Goal: Communication & Community: Answer question/provide support

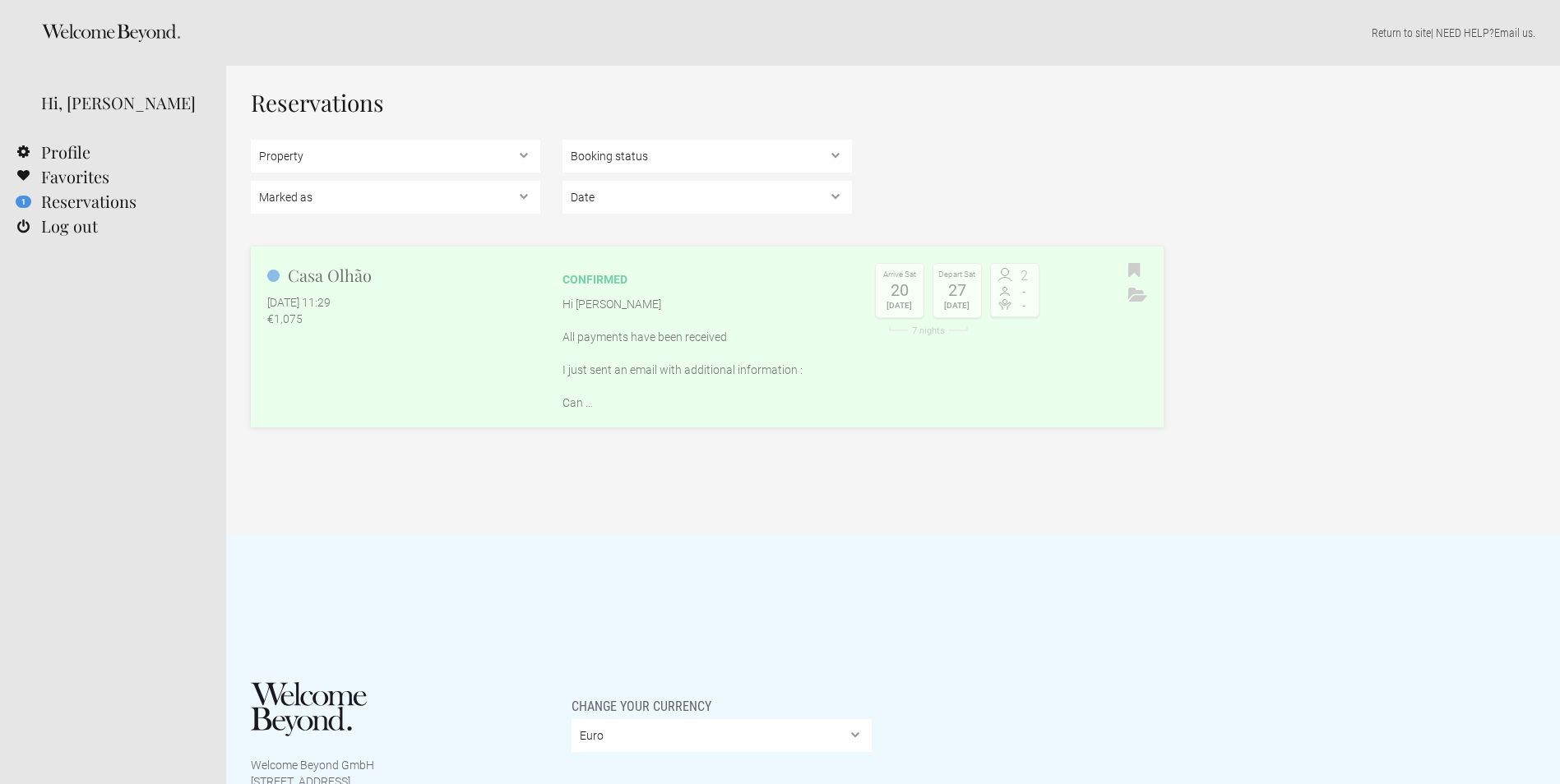
click at [569, 331] on p "Hi Tom All payments have been received I just sent an email with additional inf…" at bounding box center [707, 353] width 289 height 115
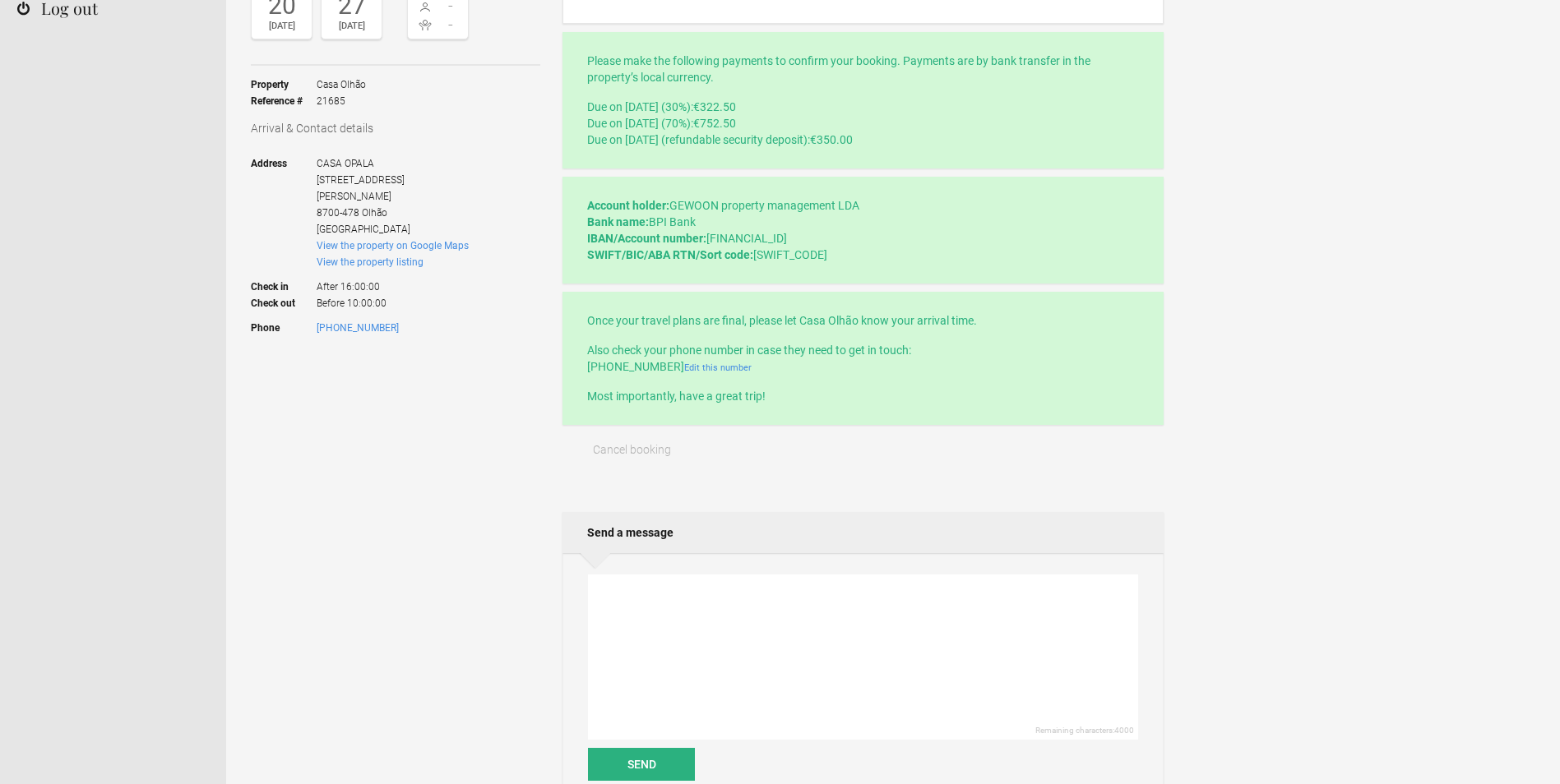
scroll to position [246, 0]
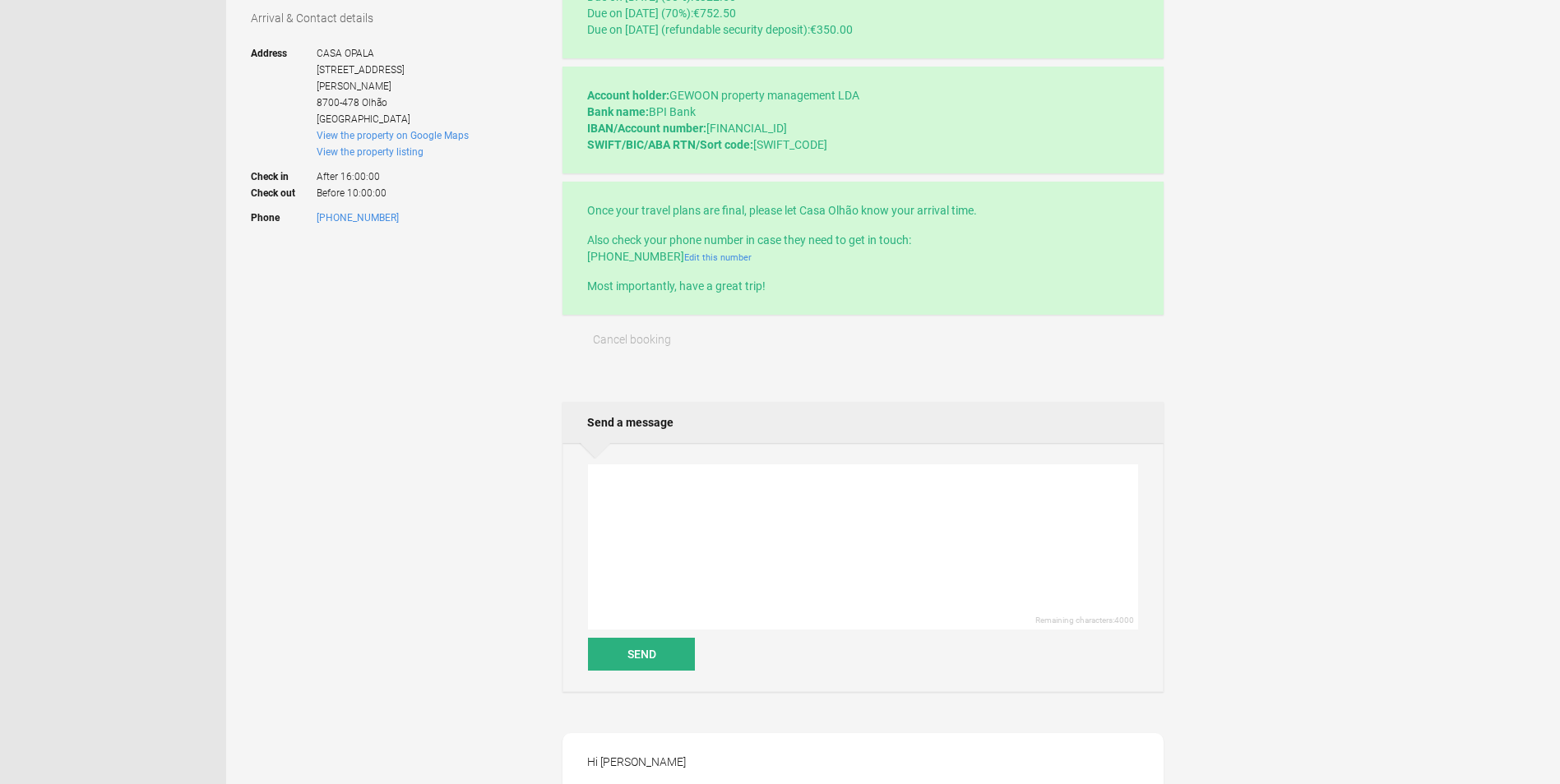
scroll to position [329, 0]
click at [638, 508] on textarea at bounding box center [863, 546] width 550 height 165
drag, startPoint x: 1005, startPoint y: 514, endPoint x: 1007, endPoint y: 527, distance: 13.2
click at [1067, 520] on textarea "Good morning, To confirm: Our flight gets into Faro airport at 15.35 on Saturda…" at bounding box center [863, 546] width 550 height 165
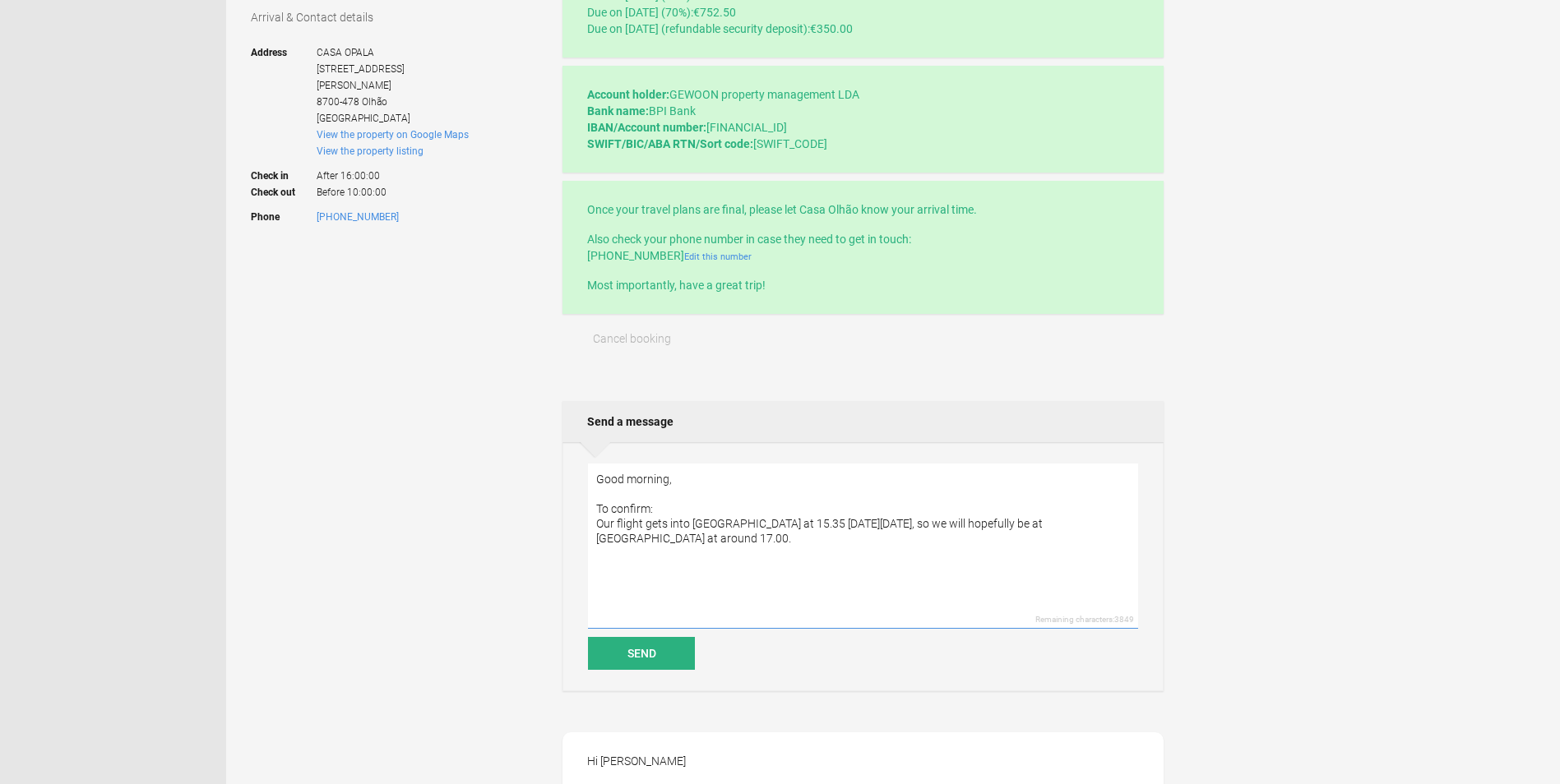
click at [725, 526] on textarea "Good morning, To confirm: Our flight gets into Faro airport at 15.35 on Saturda…" at bounding box center [863, 546] width 550 height 165
click at [715, 547] on textarea "Good morning, To confirm: Our flight gets into Faro airport at 15.35 on Saturda…" at bounding box center [863, 546] width 550 height 165
click at [691, 569] on textarea "Good morning, To confirm: Our flight gets into Faro airport at 15.35 on Saturda…" at bounding box center [863, 546] width 550 height 165
click at [965, 584] on textarea "Good morning, To confirm: Our flight gets into Faro airport at 15.35 on Saturda…" at bounding box center [863, 546] width 550 height 165
click at [706, 480] on textarea "Good morning, To confirm: Our flight gets into Faro airport at 15.35 on Saturda…" at bounding box center [863, 546] width 550 height 165
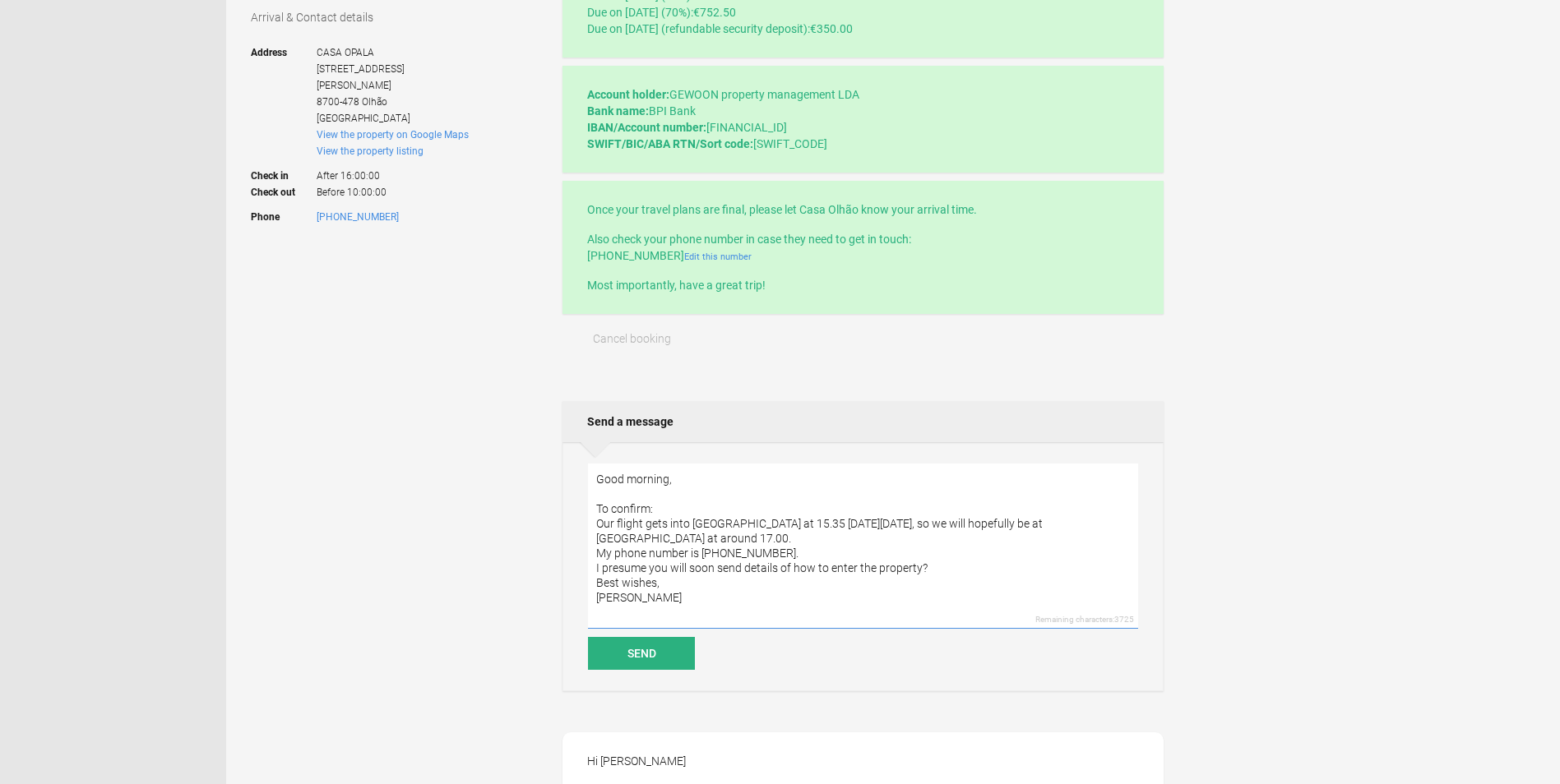
click at [686, 496] on textarea "Good morning, To confirm: Our flight gets into Faro airport at 15.35 on Saturda…" at bounding box center [863, 546] width 550 height 165
click at [682, 514] on textarea "Good morning, To confirm: Our flight gets into Faro airport at 15.35 on Saturda…" at bounding box center [863, 546] width 550 height 165
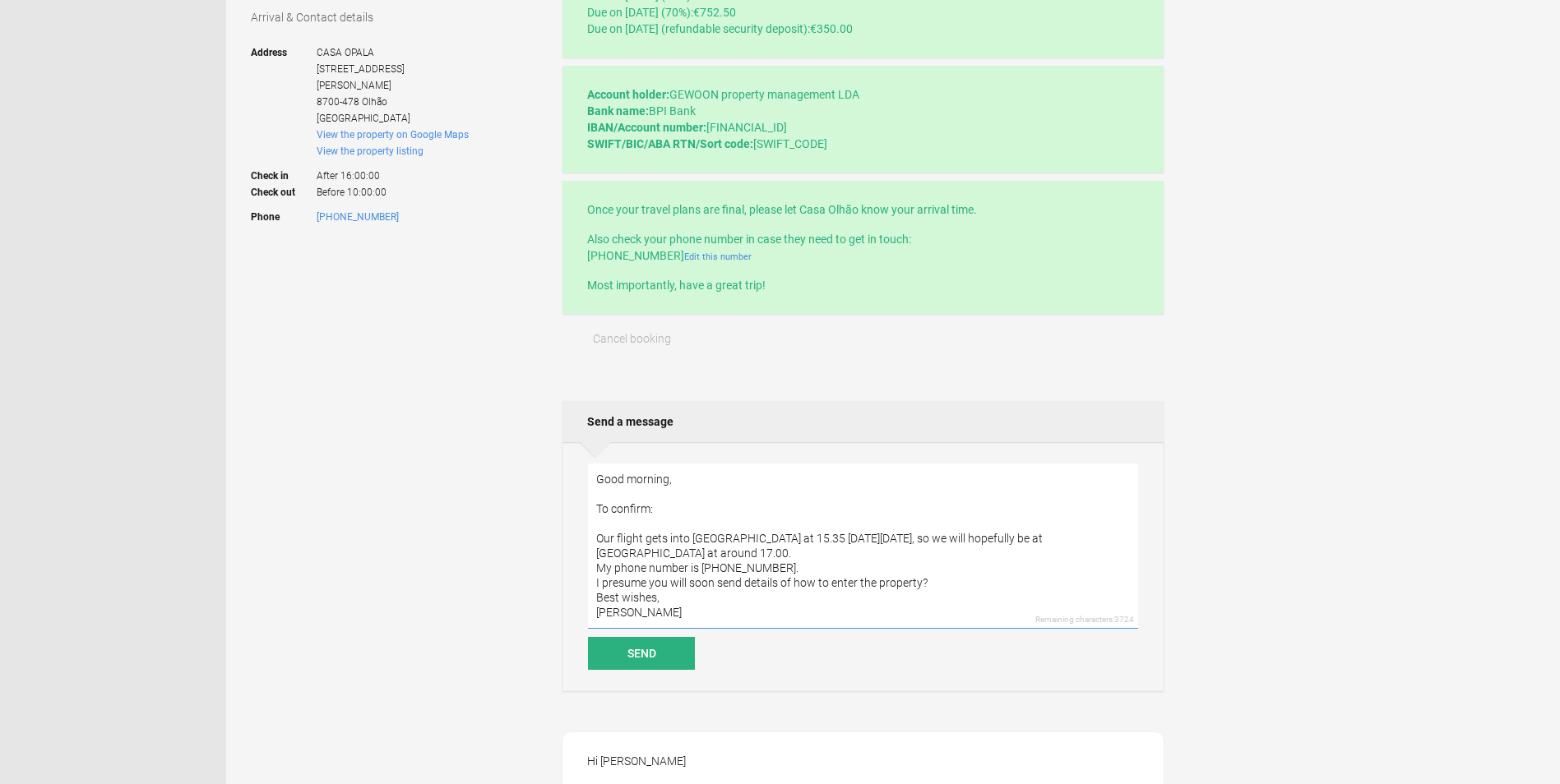
click at [961, 589] on textarea "Good morning, To confirm: Our flight gets into Faro airport at 15.35 on Saturda…" at bounding box center [863, 546] width 550 height 165
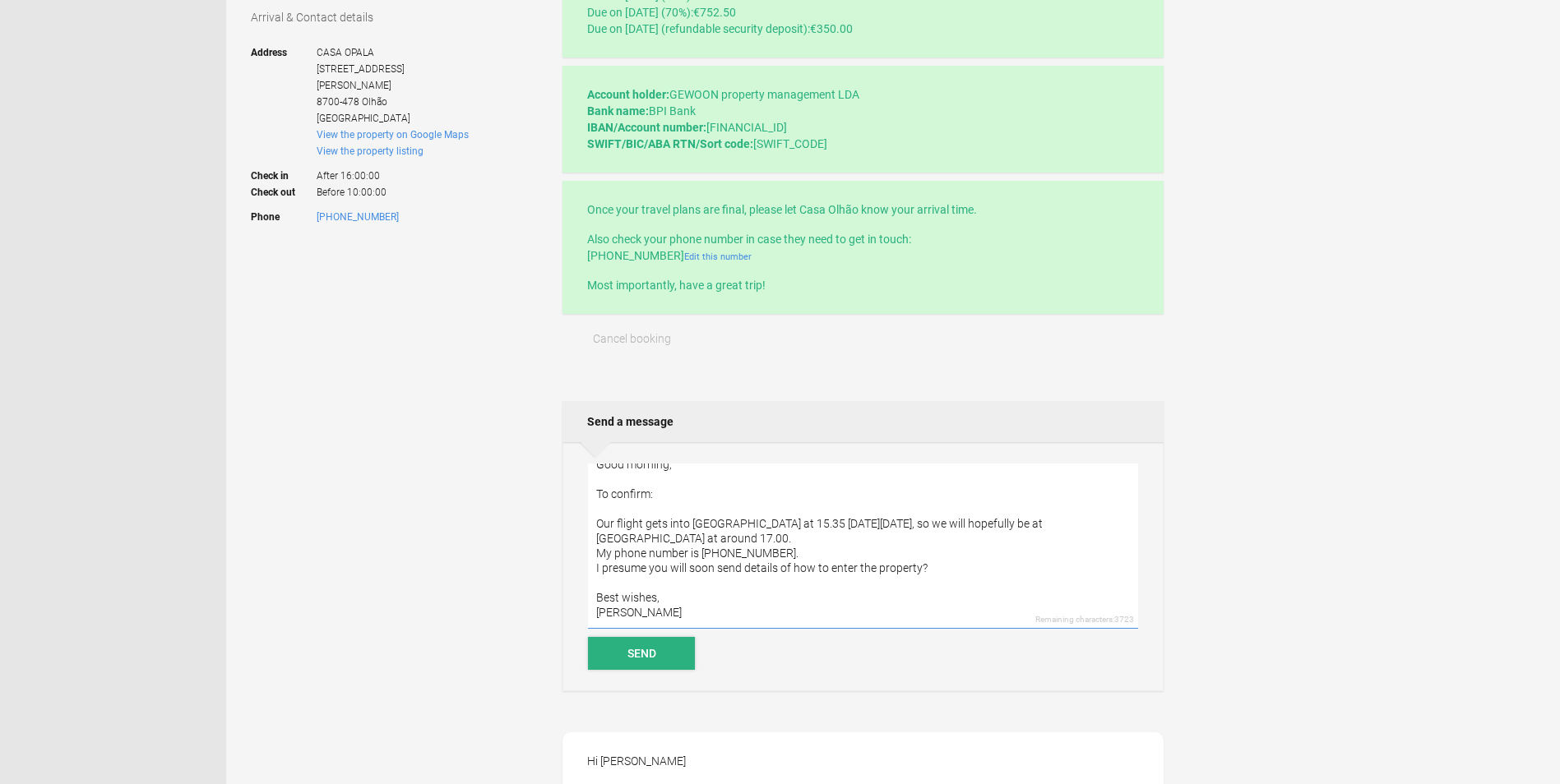
type textarea "Good morning, To confirm: Our flight gets into Faro airport at 15.35 on Saturda…"
click at [640, 650] on button "Send" at bounding box center [641, 653] width 107 height 33
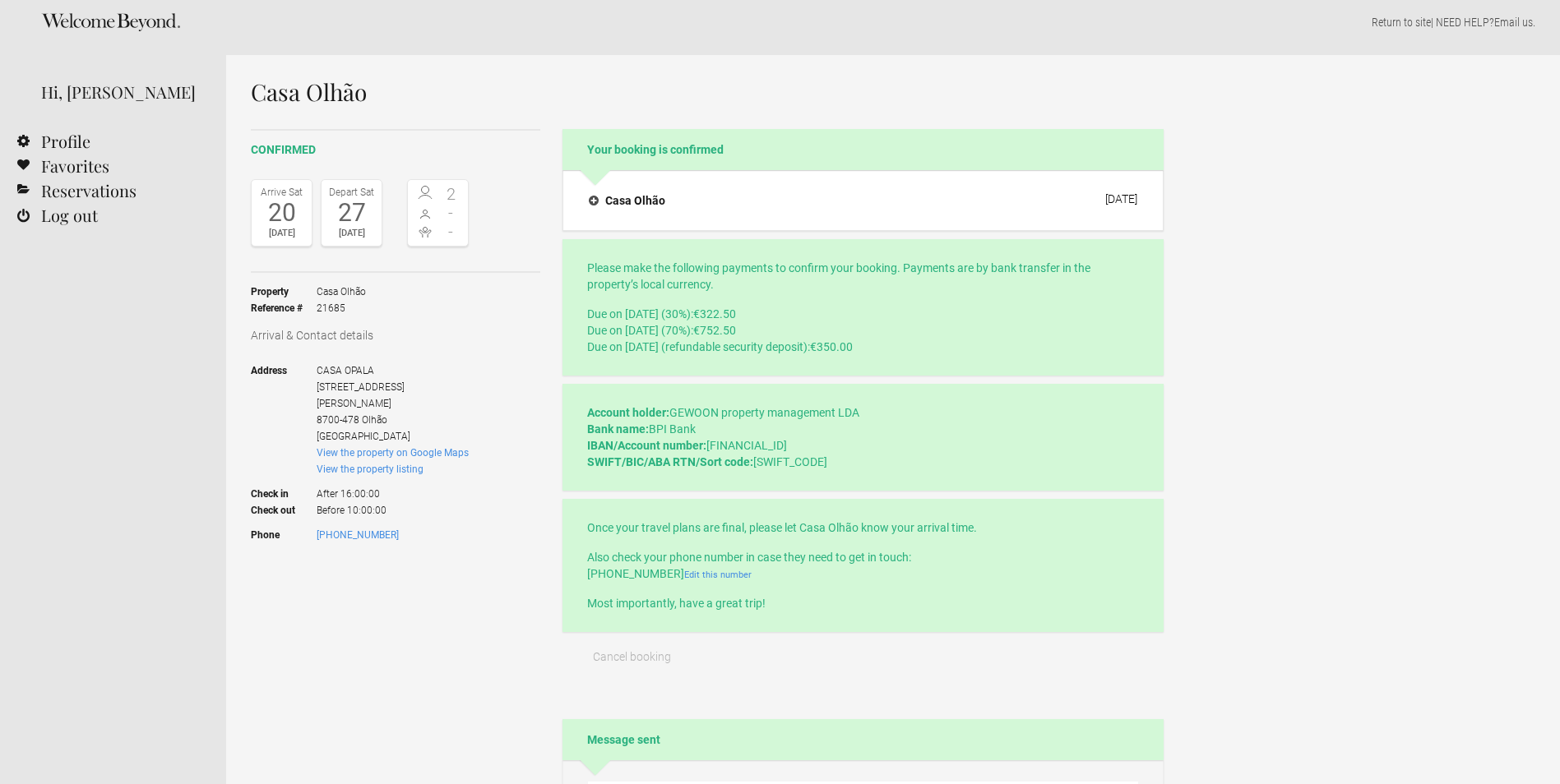
scroll to position [0, 0]
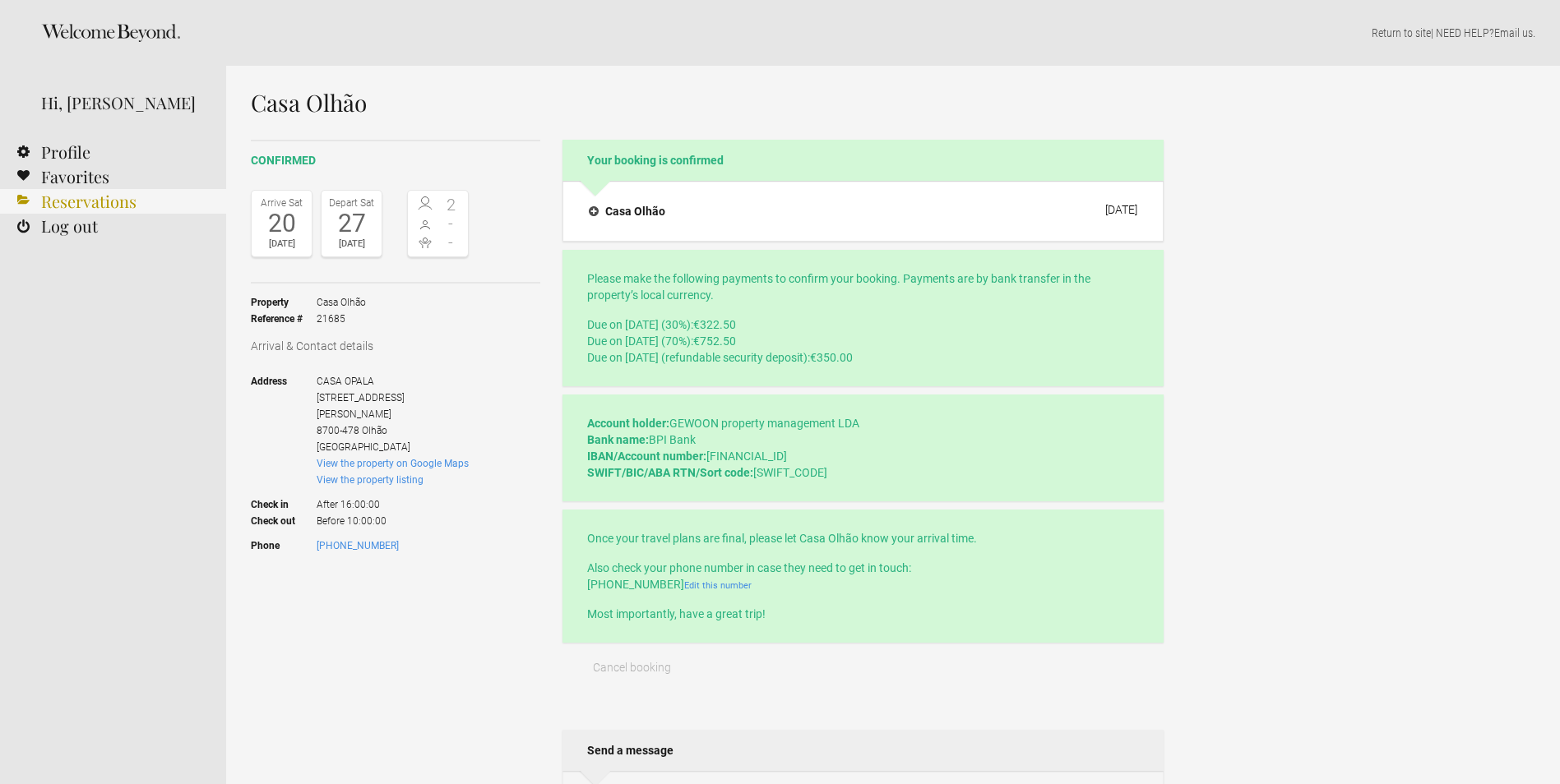
click at [89, 199] on link "Reservations" at bounding box center [113, 201] width 226 height 25
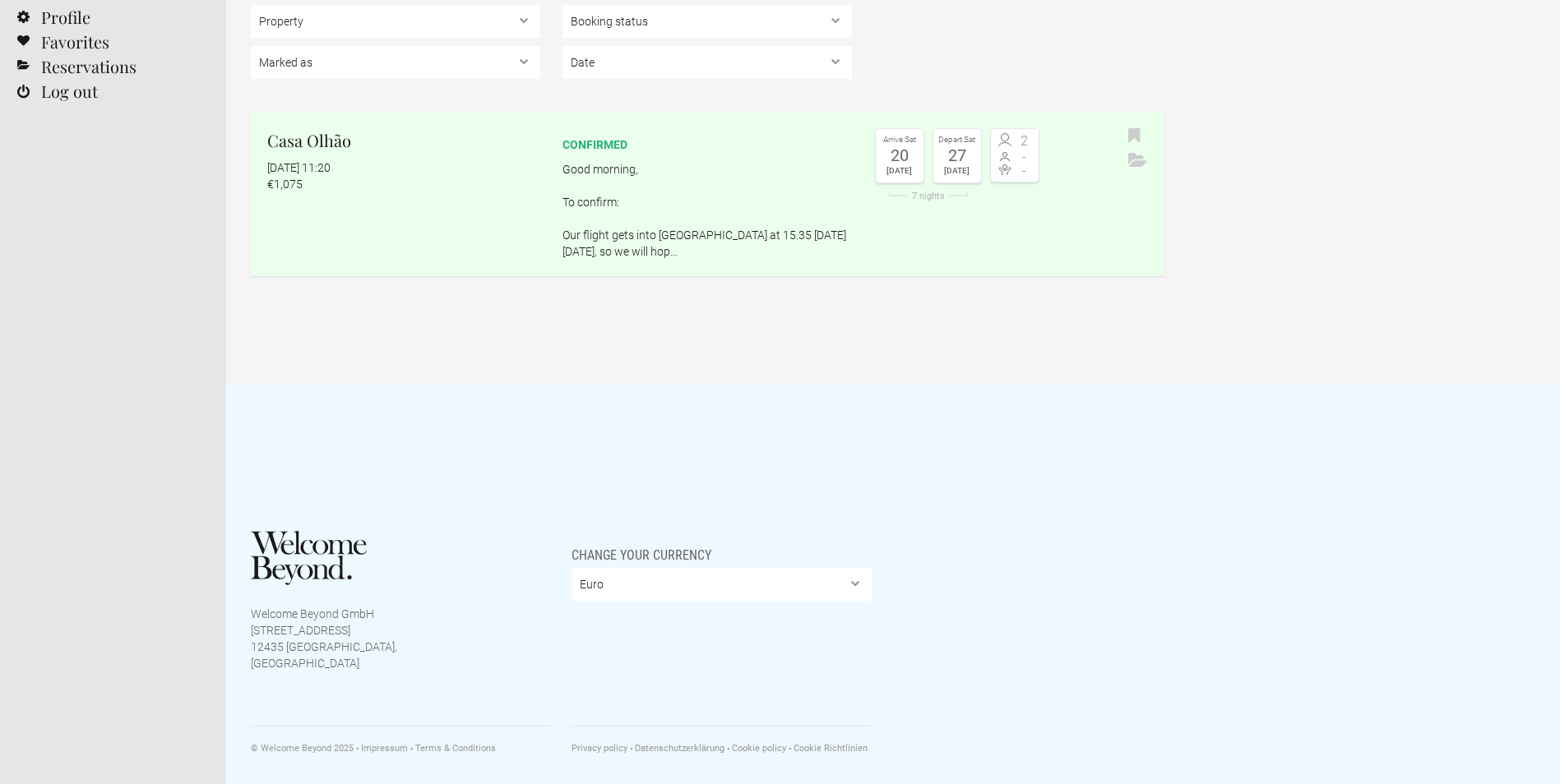
scroll to position [52, 0]
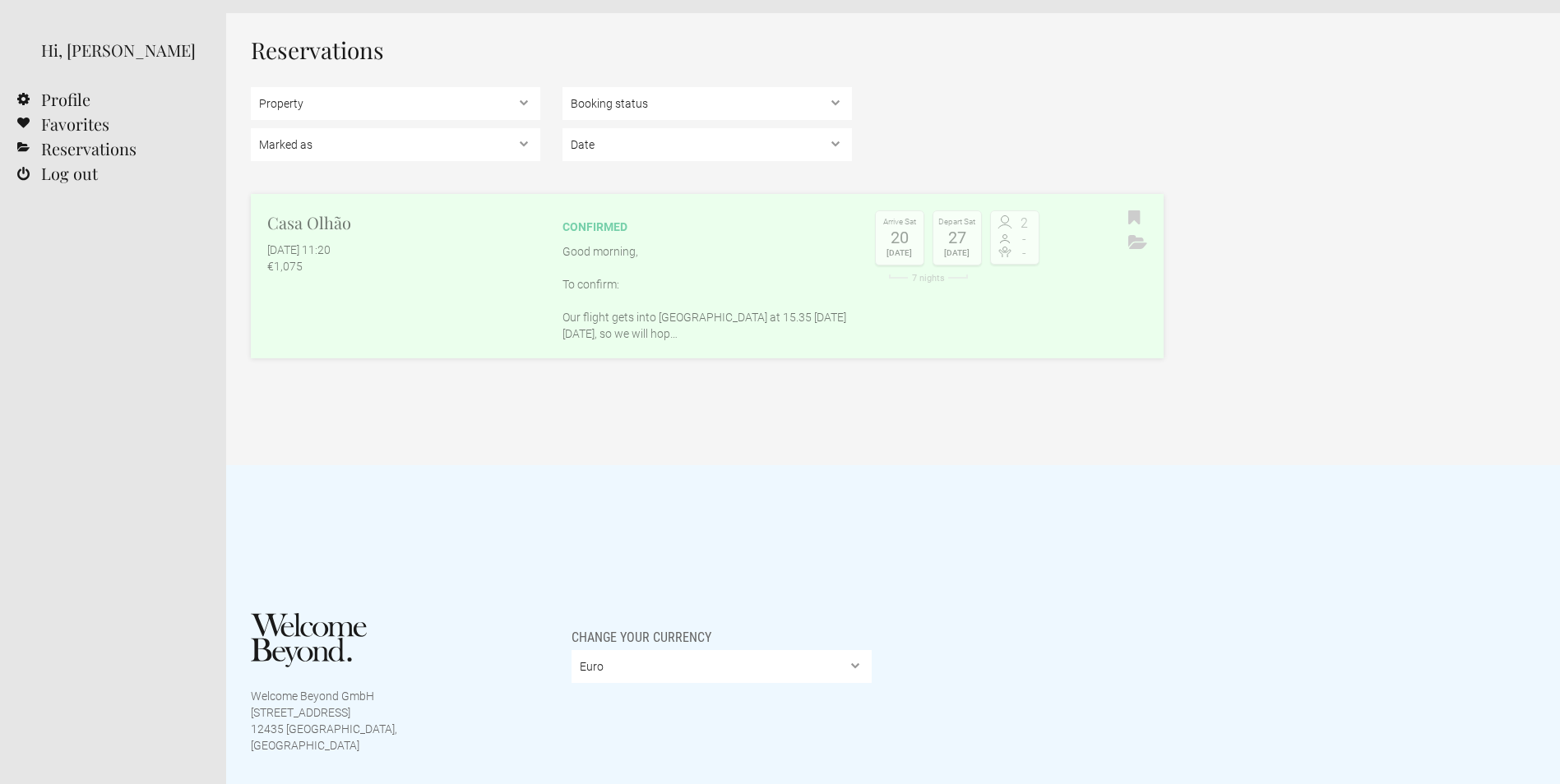
click at [455, 290] on link "Casa Olhão 1 September 2025 at 11:20 €1,075 confirmed Good morning, To confirm:…" at bounding box center [707, 276] width 913 height 164
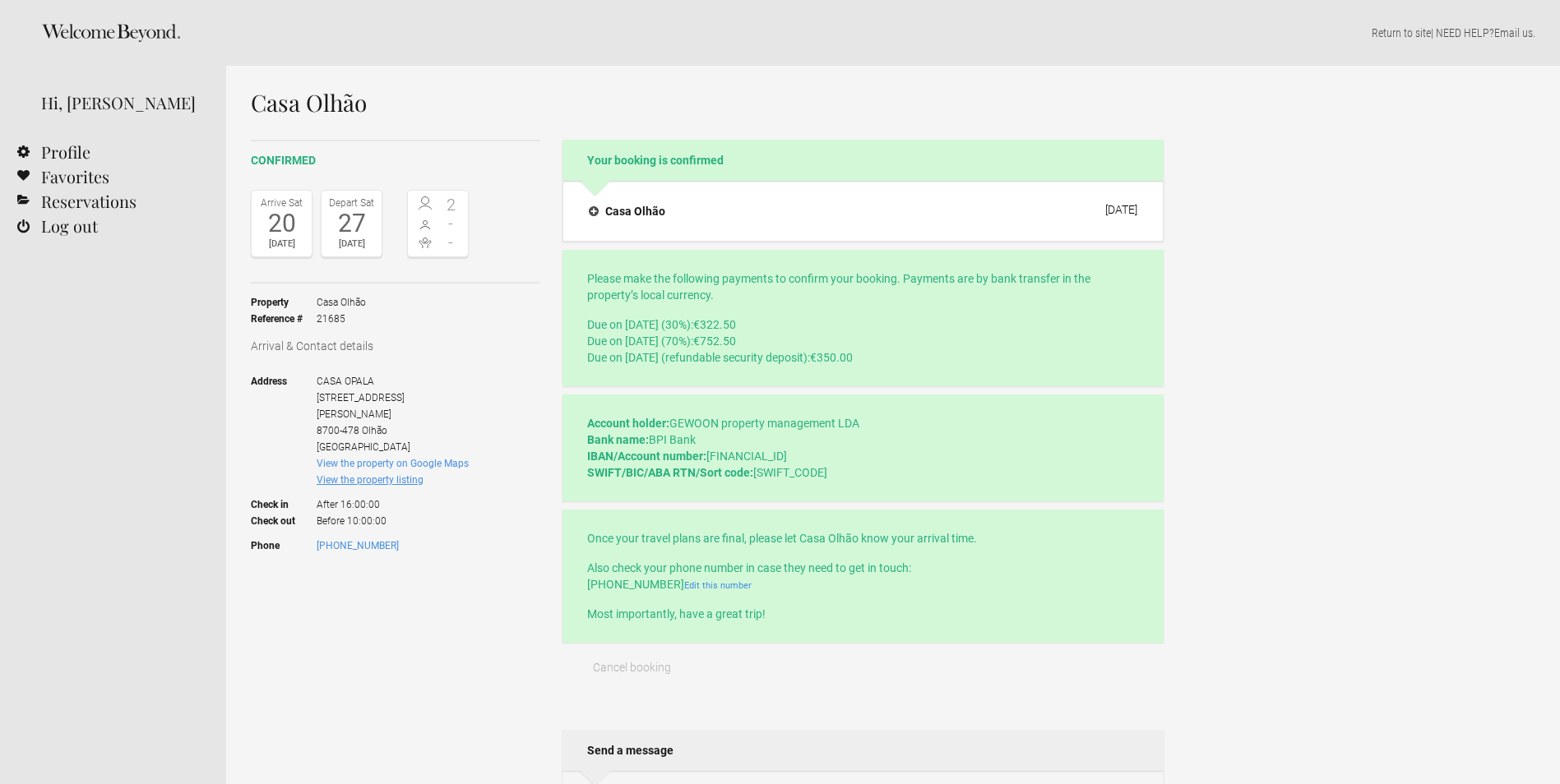
click at [366, 474] on link "View the property listing" at bounding box center [370, 479] width 107 height 11
